Goal: Subscribe to service/newsletter

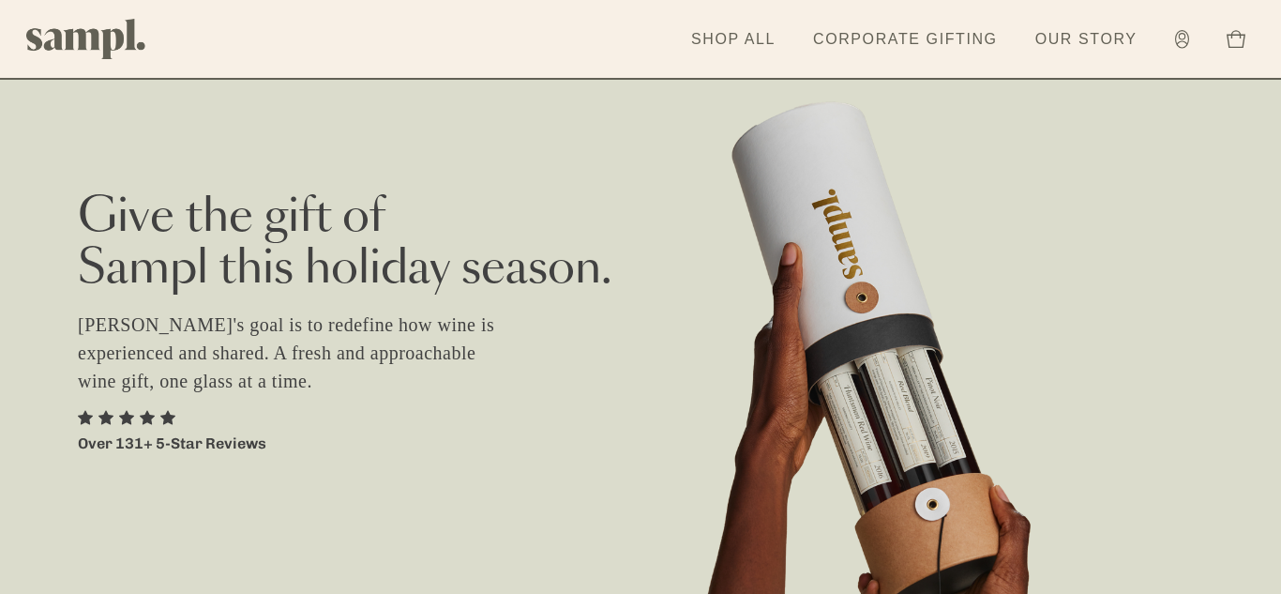
click at [71, 29] on img at bounding box center [86, 39] width 120 height 40
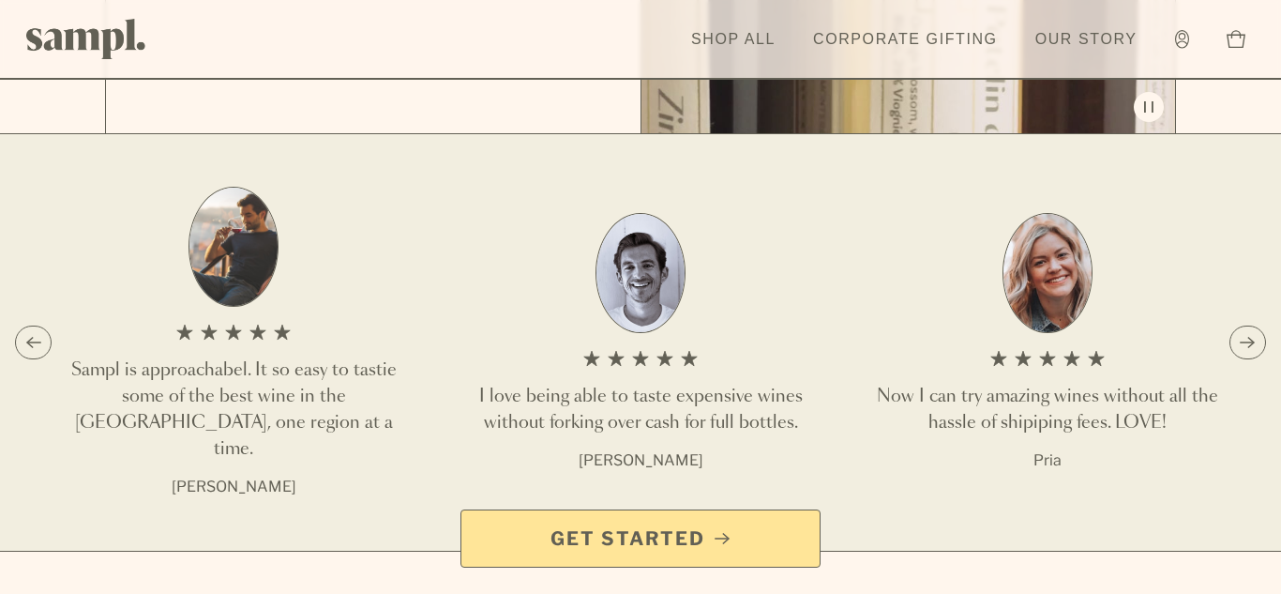
scroll to position [2179, 0]
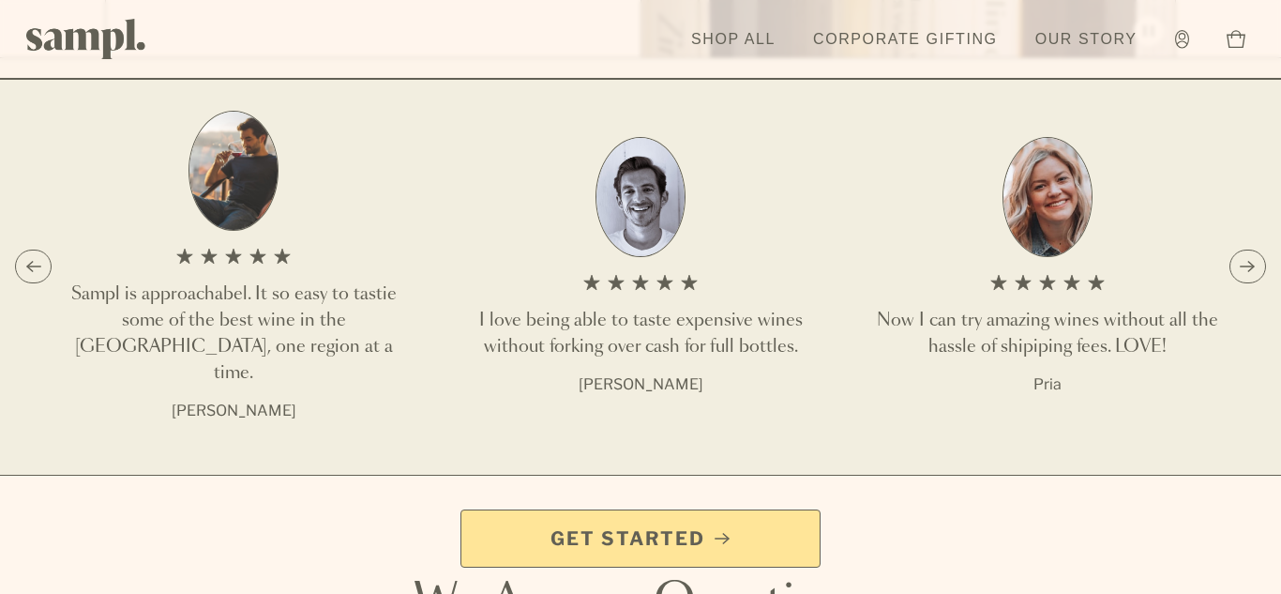
click at [626, 537] on span "Get Started" at bounding box center [628, 538] width 155 height 26
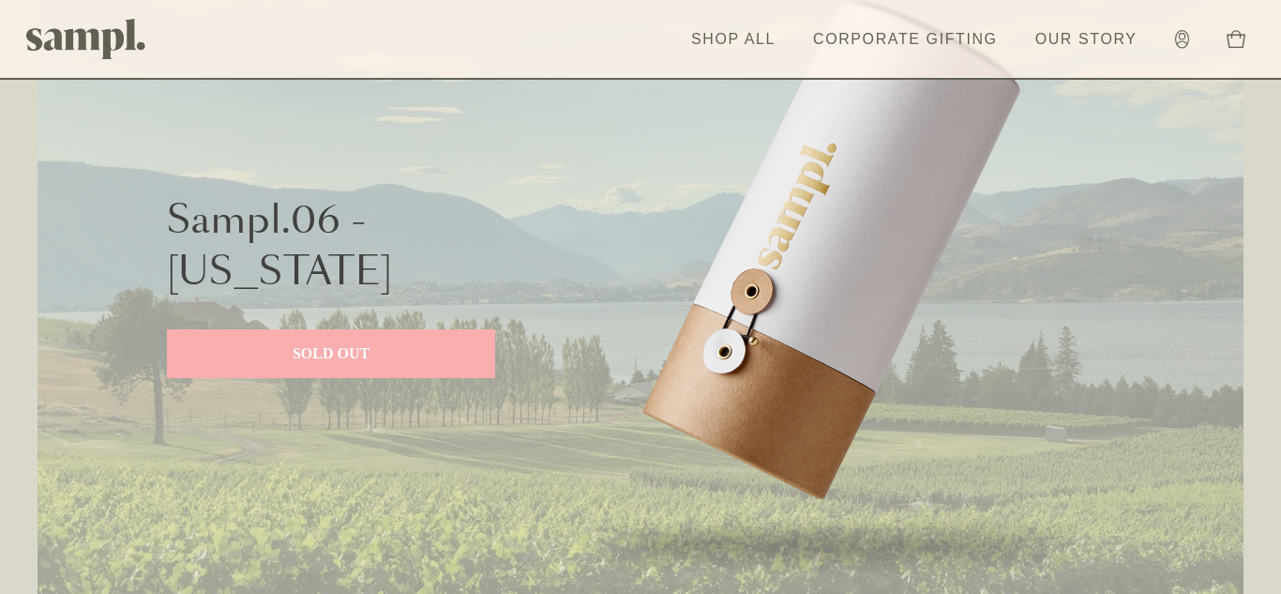
scroll to position [918, 0]
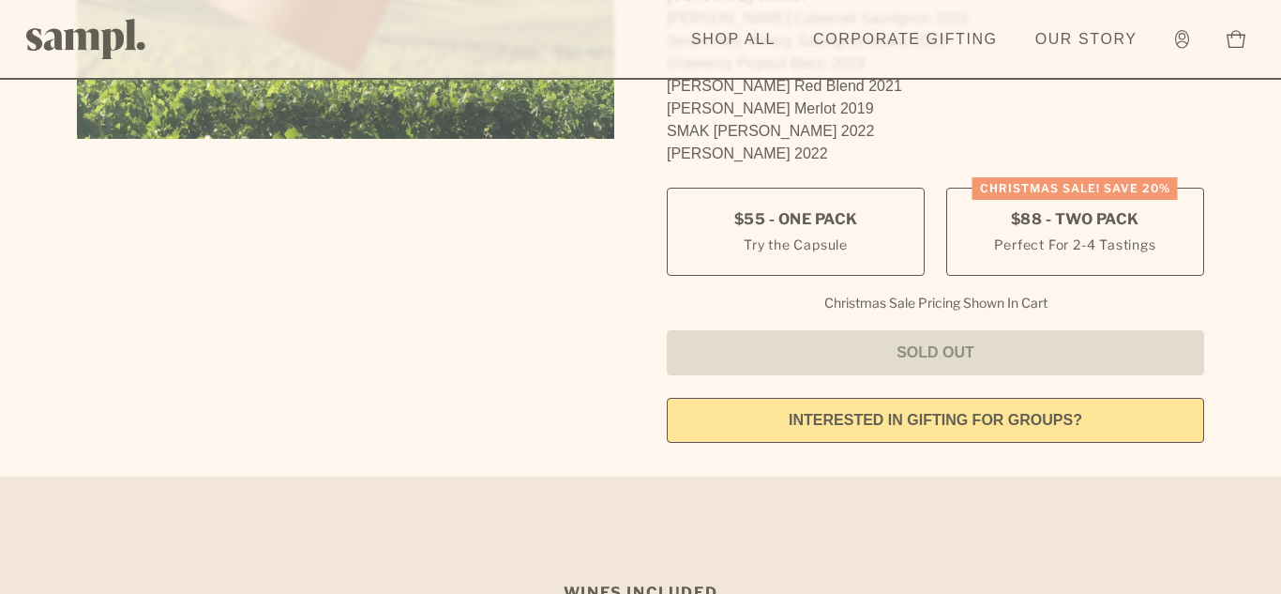
scroll to position [546, 0]
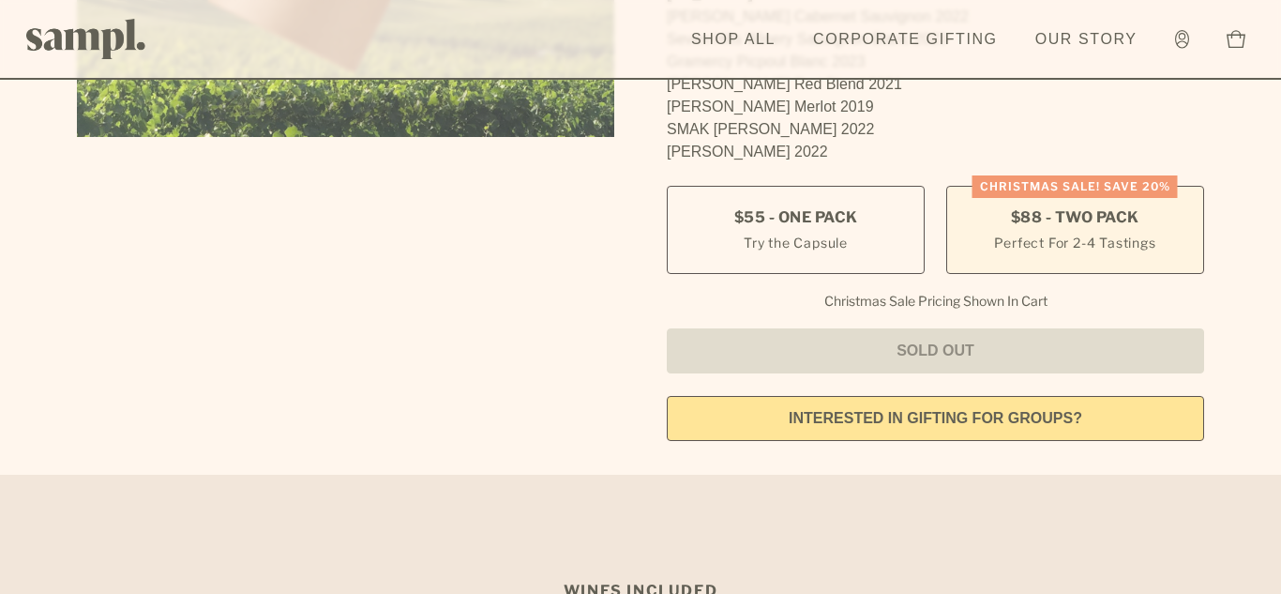
click at [1058, 214] on span "$88 - Two Pack" at bounding box center [1075, 217] width 129 height 21
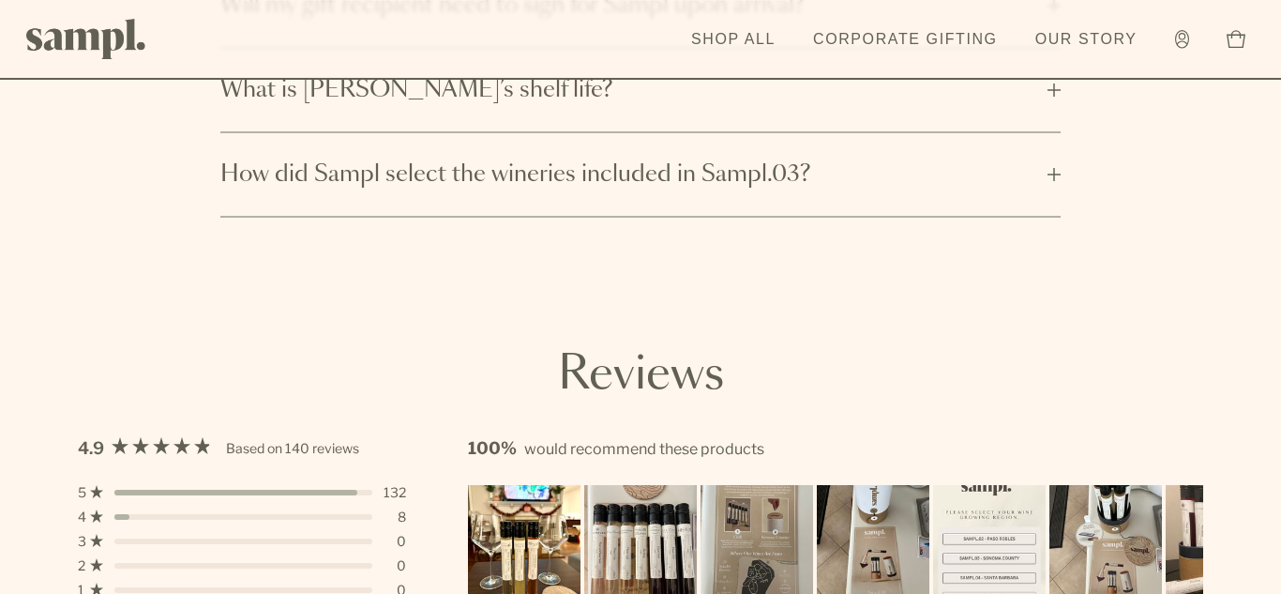
scroll to position [5919, 0]
click at [1046, 128] on button "What is Sampl’s shelf life?" at bounding box center [640, 89] width 840 height 83
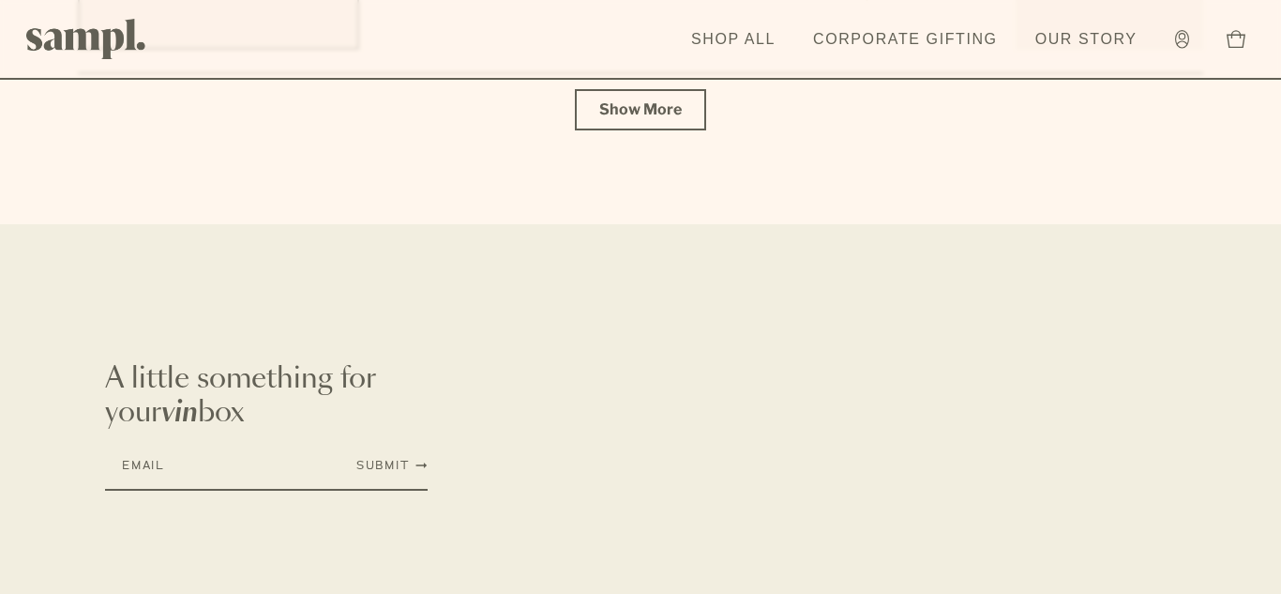
scroll to position [8305, 0]
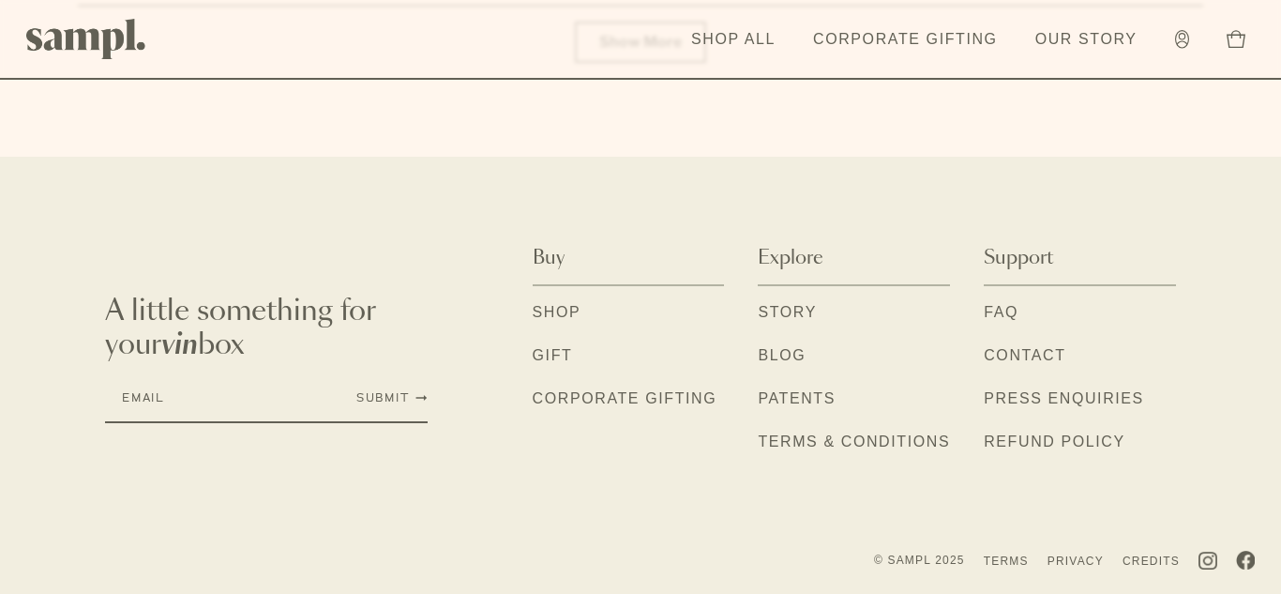
click at [1005, 312] on link "FAQ" at bounding box center [1001, 313] width 35 height 24
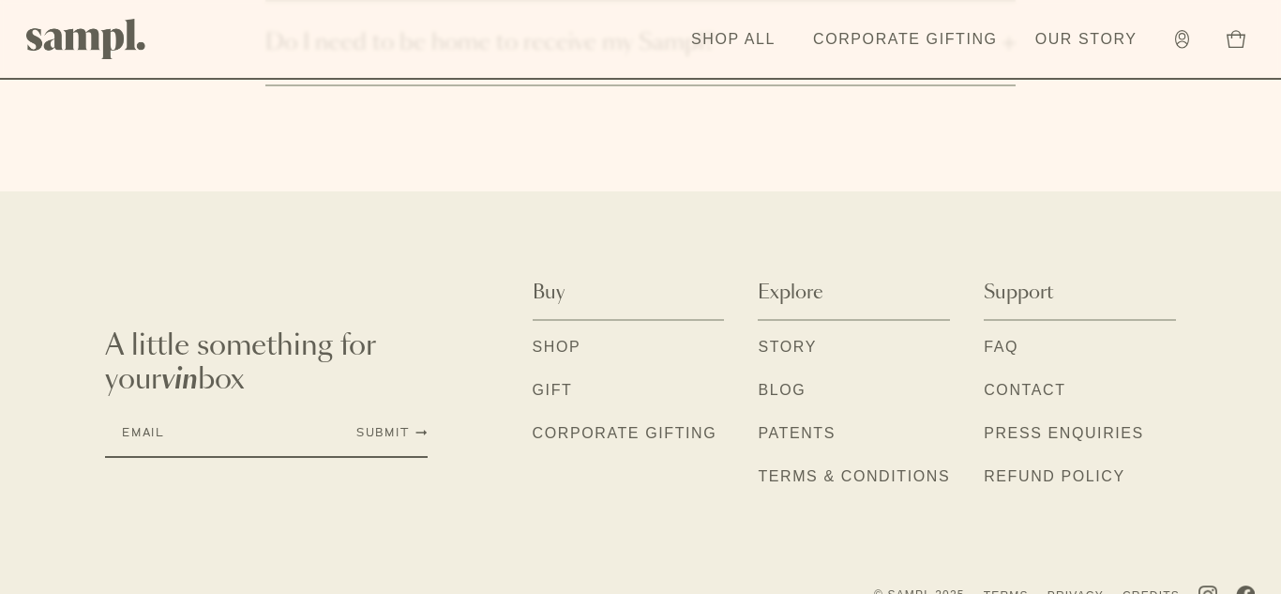
scroll to position [1194, 0]
click at [1012, 387] on link "Contact" at bounding box center [1025, 388] width 82 height 24
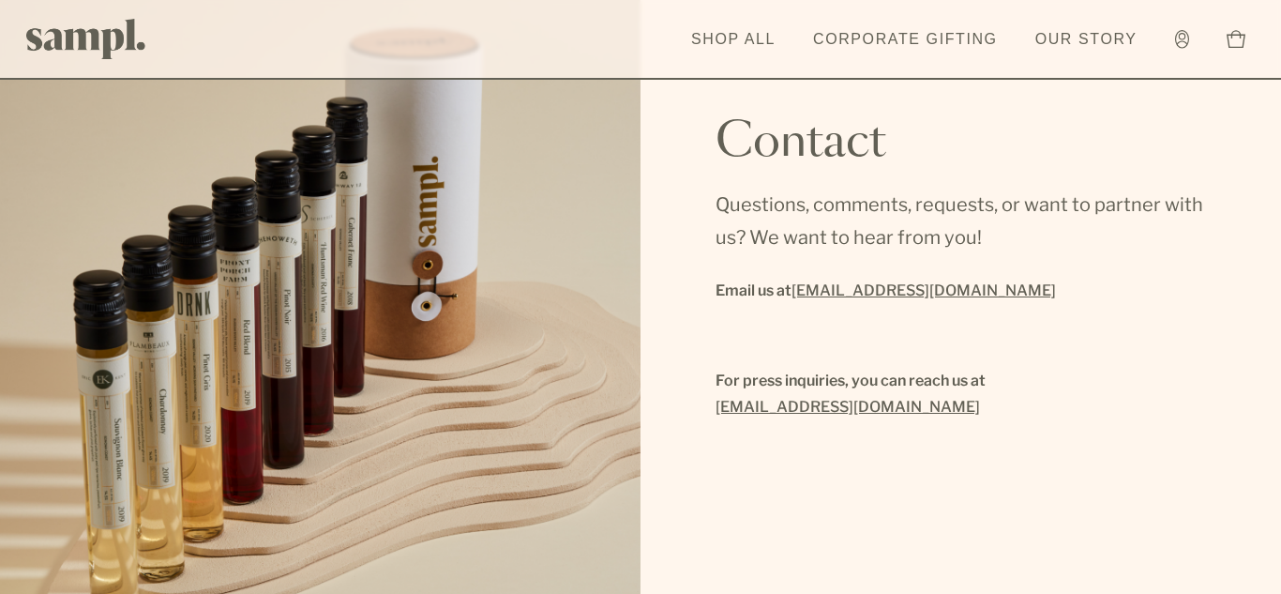
click at [836, 295] on link "[EMAIL_ADDRESS][DOMAIN_NAME]" at bounding box center [924, 291] width 265 height 26
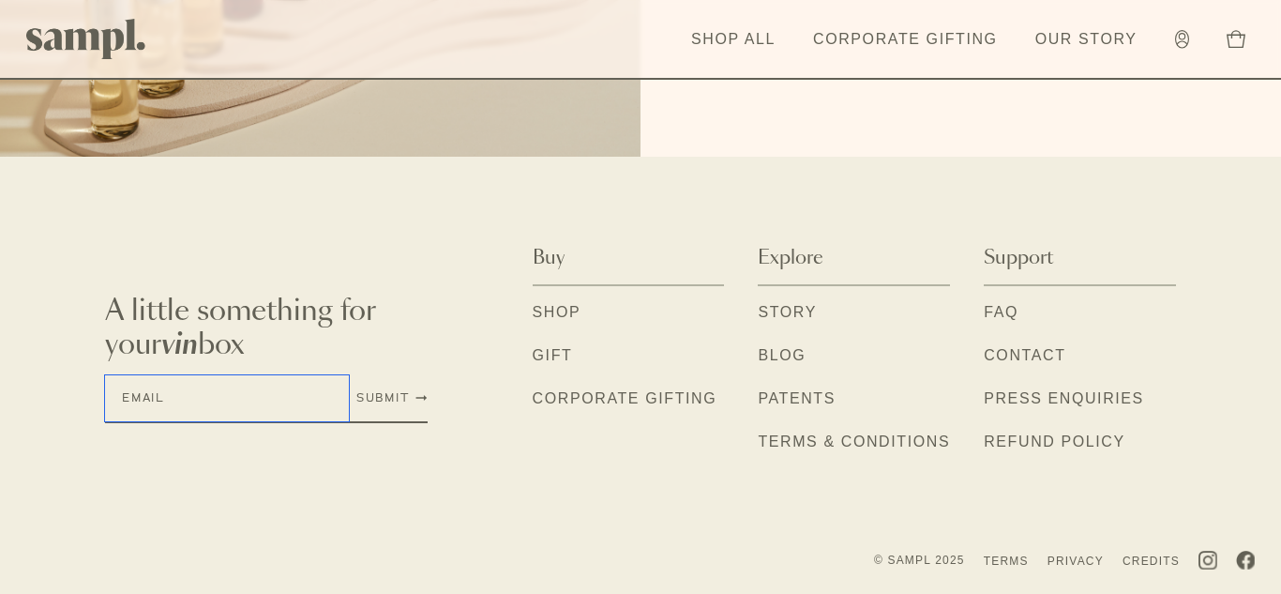
click at [247, 382] on input "Email" at bounding box center [227, 398] width 244 height 46
type input "**********"
click at [394, 380] on div "**********" at bounding box center [266, 399] width 323 height 48
click at [389, 398] on button "Submit" at bounding box center [391, 397] width 71 height 15
